Goal: Transaction & Acquisition: Purchase product/service

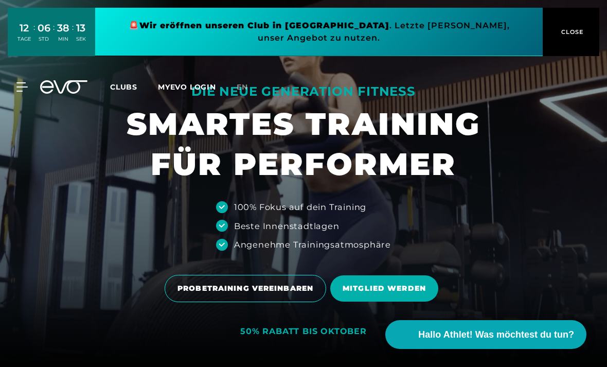
click at [124, 91] on span "Clubs" at bounding box center [123, 86] width 27 height 9
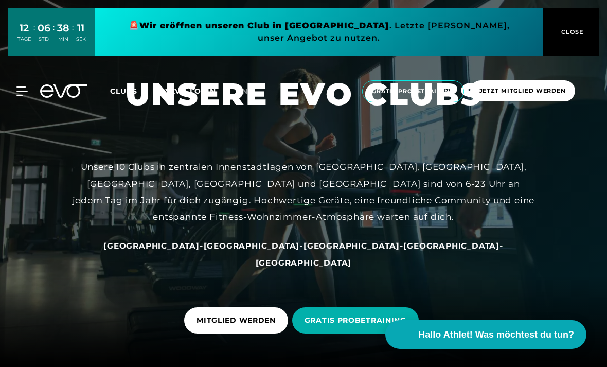
click at [130, 95] on span "Clubs" at bounding box center [123, 90] width 27 height 9
click at [354, 271] on div "[GEOGRAPHIC_DATA] - [GEOGRAPHIC_DATA] - [GEOGRAPHIC_DATA] - [GEOGRAPHIC_DATA] -…" at bounding box center [303, 253] width 463 height 33
click at [403, 251] on span "[GEOGRAPHIC_DATA]" at bounding box center [451, 246] width 96 height 10
click at [357, 225] on div "Unsere 10 Clubs in zentralen Innenstadtlagen von [GEOGRAPHIC_DATA], [GEOGRAPHIC…" at bounding box center [303, 192] width 463 height 66
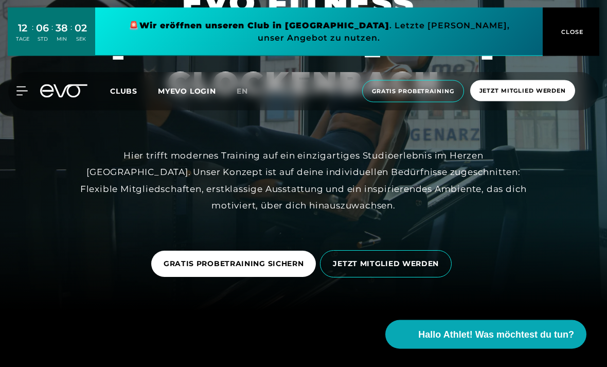
scroll to position [59, 0]
click at [415, 269] on span "JETZT MITGLIED WERDEN" at bounding box center [386, 263] width 106 height 11
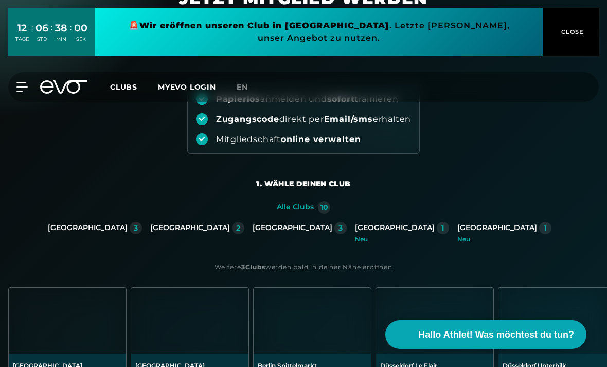
scroll to position [67, 0]
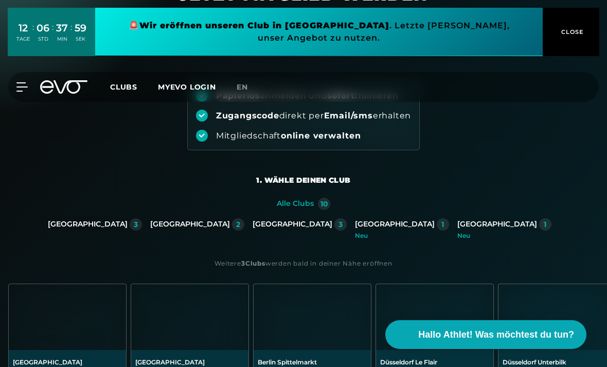
click at [355, 224] on div "[GEOGRAPHIC_DATA]" at bounding box center [395, 224] width 80 height 9
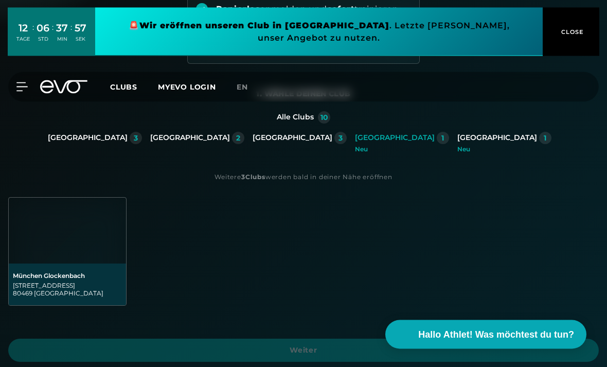
scroll to position [153, 0]
copy div "[STREET_ADDRESS]"
